Goal: Task Accomplishment & Management: Use online tool/utility

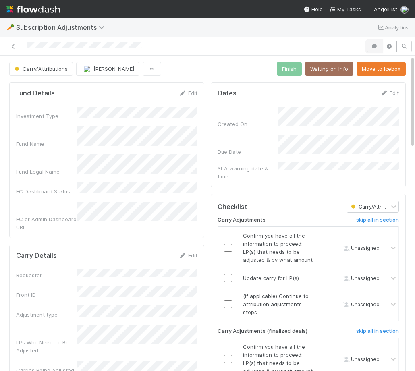
click at [374, 45] on icon "button" at bounding box center [375, 46] width 8 height 5
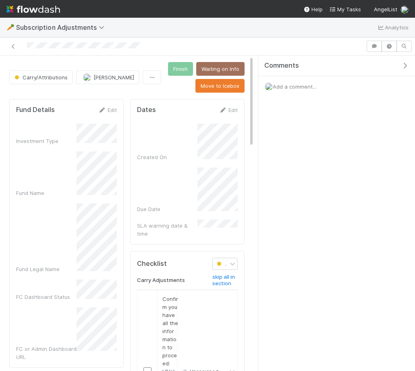
click at [294, 91] on div "Add a comment..." at bounding box center [336, 86] width 157 height 21
click at [293, 90] on div "Add a comment..." at bounding box center [336, 86] width 157 height 21
click at [292, 85] on span "Add a comment..." at bounding box center [295, 86] width 44 height 6
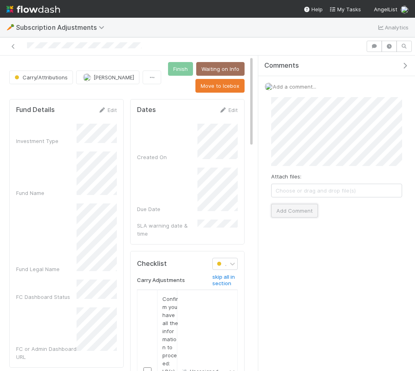
click at [303, 213] on button "Add Comment" at bounding box center [294, 211] width 47 height 14
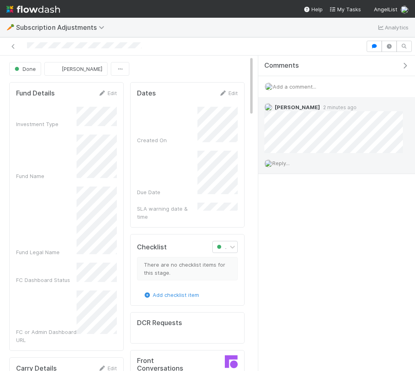
click at [284, 163] on span "Reply..." at bounding box center [281, 163] width 17 height 6
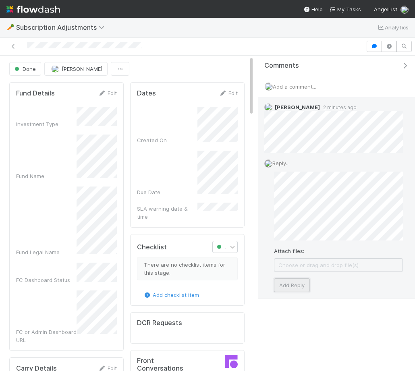
click at [288, 284] on button "Add Reply" at bounding box center [292, 286] width 36 height 14
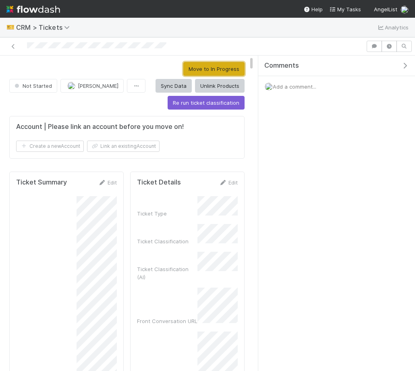
click at [190, 69] on button "Move to In Progress" at bounding box center [213, 69] width 61 height 14
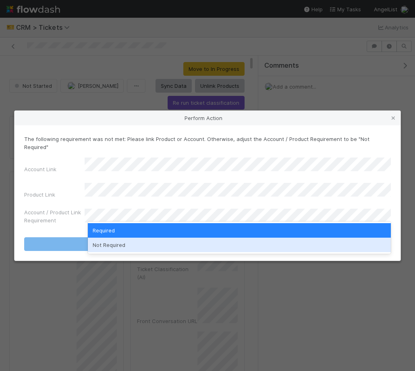
click at [168, 253] on div "Required Not Required" at bounding box center [239, 238] width 303 height 32
click at [169, 242] on div "Not Required" at bounding box center [239, 245] width 303 height 15
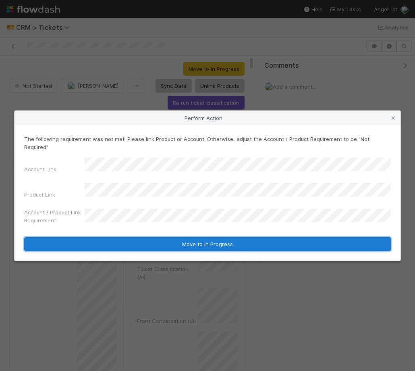
click at [169, 238] on button "Move to In Progress" at bounding box center [207, 245] width 367 height 14
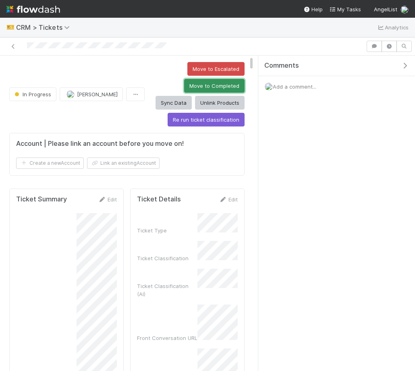
click at [184, 88] on button "Move to Completed" at bounding box center [214, 86] width 60 height 14
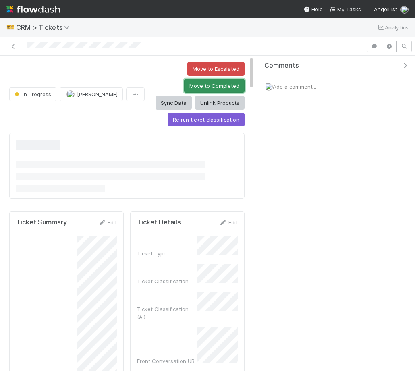
click at [184, 85] on button "Move to Completed" at bounding box center [214, 86] width 60 height 14
